Goal: Contribute content: Add original content to the website for others to see

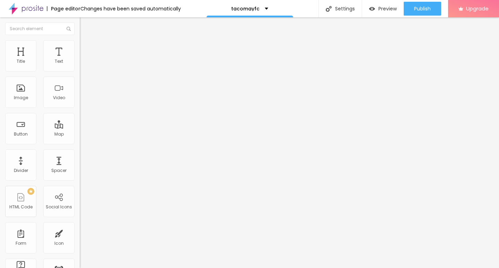
click at [80, 142] on input "https://" at bounding box center [121, 138] width 83 height 7
click at [80, 60] on span "Add image" at bounding box center [94, 57] width 28 height 6
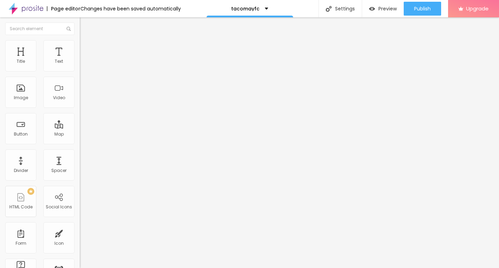
click at [86, 47] on span "Style" at bounding box center [91, 45] width 10 height 6
click at [80, 72] on div "Size 100 px % 0 Border radius Shadow DISABLED Reset to default" at bounding box center [120, 123] width 80 height 139
type input "95"
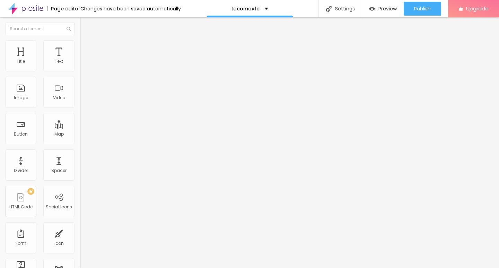
type input "95"
type input "75"
type input "70"
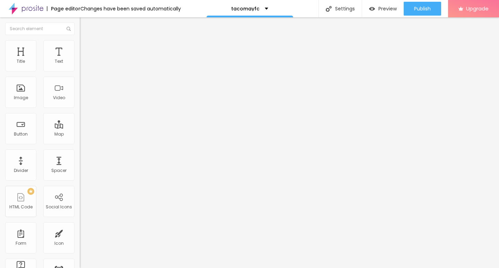
type input "50"
type input "35"
type input "20"
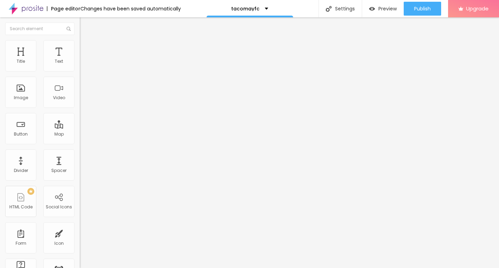
type input "20"
type input "15"
type input "10"
drag, startPoint x: 71, startPoint y: 73, endPoint x: 0, endPoint y: 68, distance: 71.5
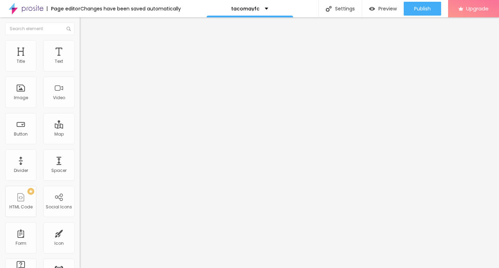
type input "10"
click at [80, 68] on input "range" at bounding box center [102, 68] width 45 height 6
click at [85, 28] on div "Edit Image" at bounding box center [103, 26] width 36 height 6
click at [80, 60] on div "Change image Image description (Alt) Align Aspect Ratio Original Cinema 16:9 De…" at bounding box center [120, 106] width 80 height 104
click at [85, 24] on div "Edit Image" at bounding box center [103, 26] width 36 height 6
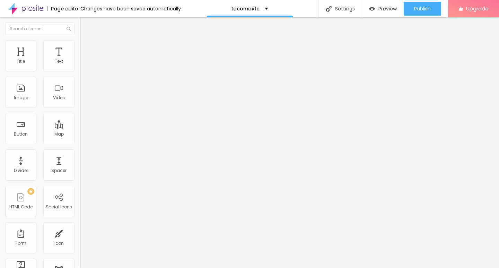
click at [85, 26] on div "Edit Image" at bounding box center [103, 26] width 36 height 6
click at [85, 26] on div "Edit Text" at bounding box center [101, 26] width 32 height 6
click at [80, 107] on span "Default" at bounding box center [87, 106] width 15 height 6
click at [80, 113] on span "Small" at bounding box center [86, 110] width 12 height 6
click at [80, 65] on input "Click me" at bounding box center [121, 61] width 83 height 7
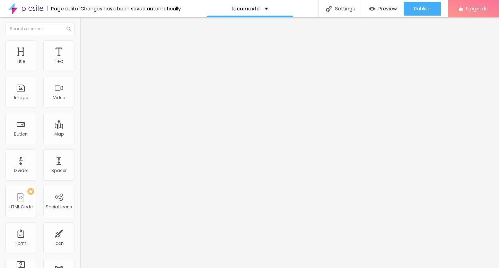
paste input "→ VIEW DOCUMENT HERE"
type input "→ VIEW DOCUMENT HERE"
click at [80, 143] on input "https://" at bounding box center [121, 139] width 83 height 7
paste input "[DOMAIN_NAME]"
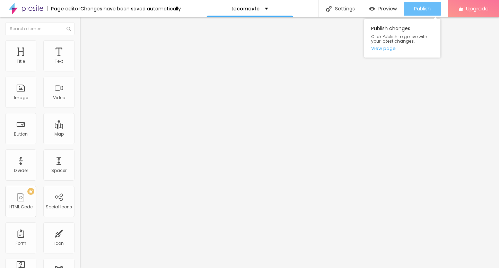
type input "[URL][DOMAIN_NAME]"
click at [417, 11] on span "Publish" at bounding box center [422, 9] width 17 height 6
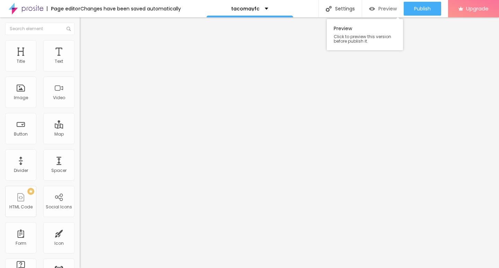
click at [389, 8] on span "Preview" at bounding box center [387, 9] width 18 height 6
click at [13, 92] on div "Image" at bounding box center [20, 92] width 31 height 31
click at [80, 60] on span "Change image" at bounding box center [98, 57] width 37 height 6
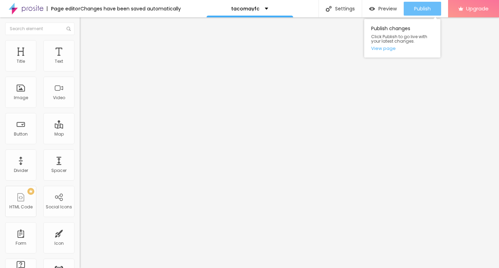
click at [418, 14] on div "Publish" at bounding box center [422, 9] width 17 height 14
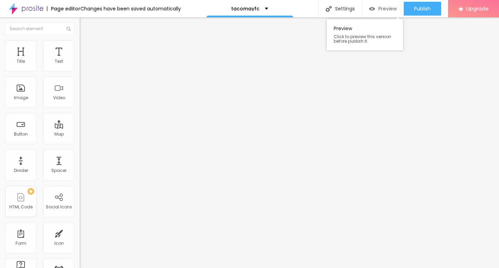
click at [383, 11] on span "Preview" at bounding box center [387, 9] width 18 height 6
